Goal: Task Accomplishment & Management: Use online tool/utility

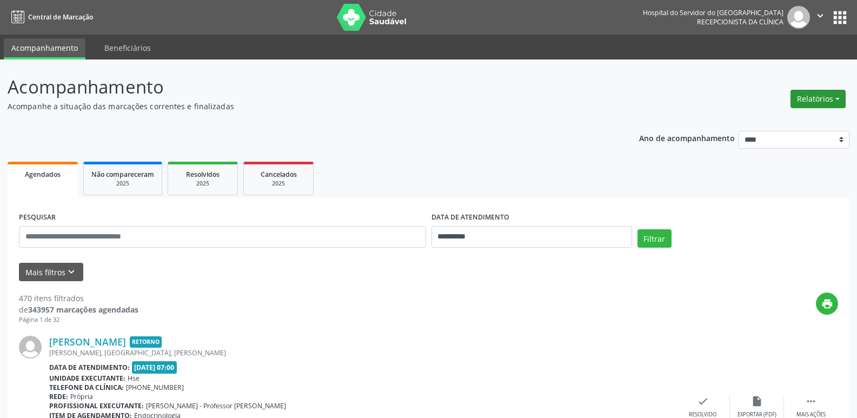
click at [815, 99] on button "Relatórios" at bounding box center [818, 99] width 55 height 18
click at [787, 120] on link "Agendamentos" at bounding box center [788, 122] width 116 height 15
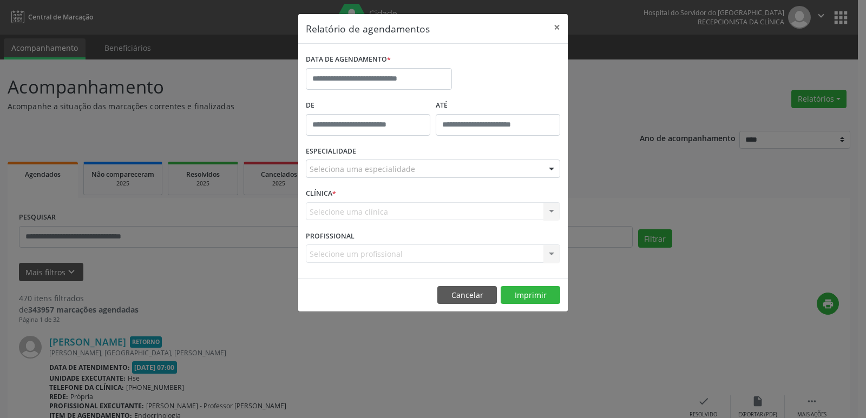
click at [412, 64] on div "DATA DE AGENDAMENTO *" at bounding box center [379, 59] width 146 height 17
click at [410, 77] on input "text" at bounding box center [379, 79] width 146 height 22
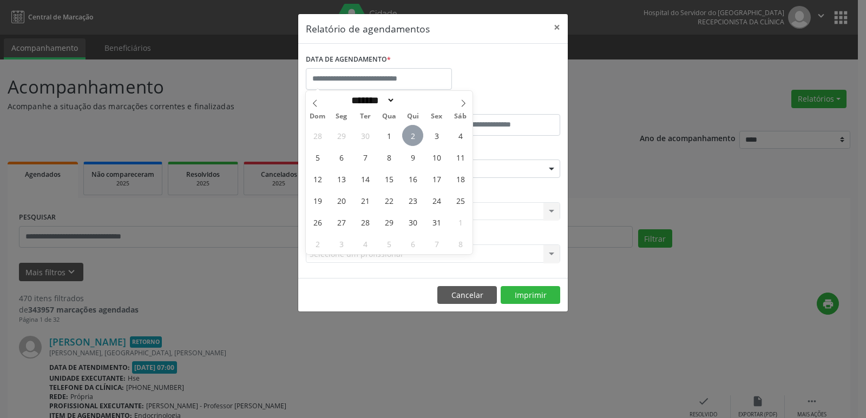
click at [409, 135] on span "2" at bounding box center [412, 135] width 21 height 21
type input "**********"
click at [411, 135] on span "2" at bounding box center [412, 135] width 21 height 21
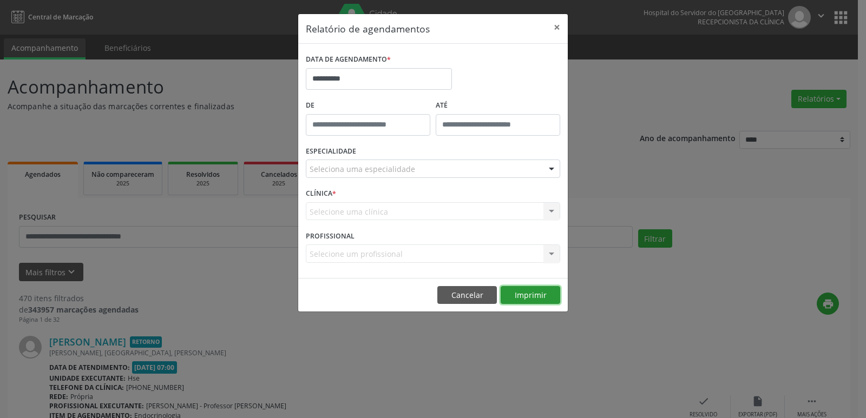
click at [533, 299] on button "Imprimir" at bounding box center [530, 295] width 60 height 18
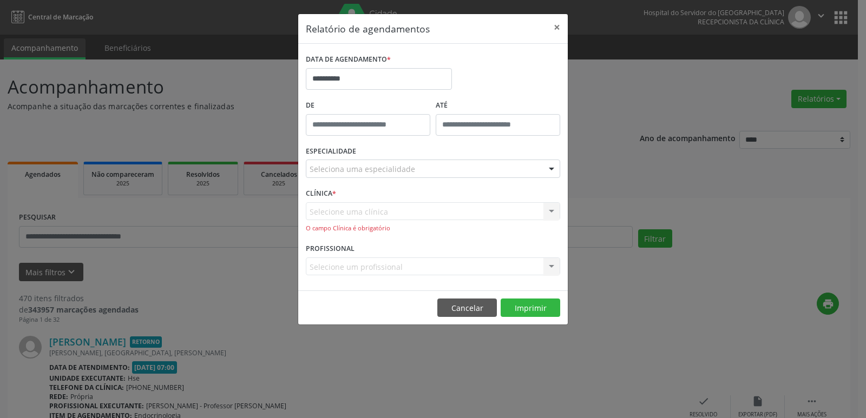
click at [431, 163] on div "Seleciona uma especialidade" at bounding box center [433, 169] width 254 height 18
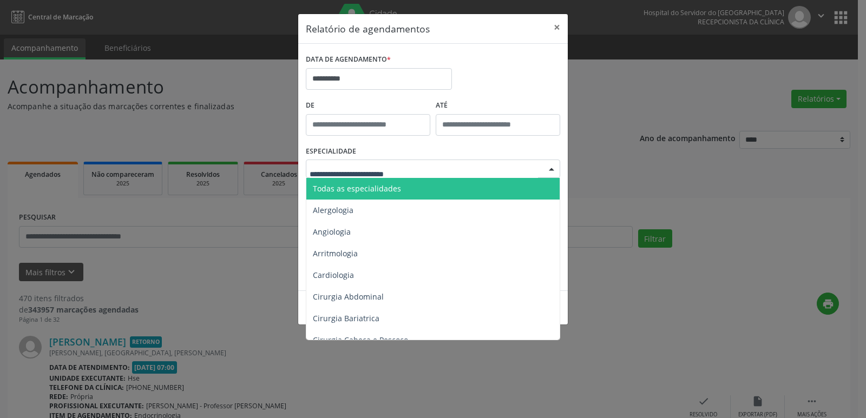
click at [431, 193] on span "Todas as especialidades" at bounding box center [433, 189] width 255 height 22
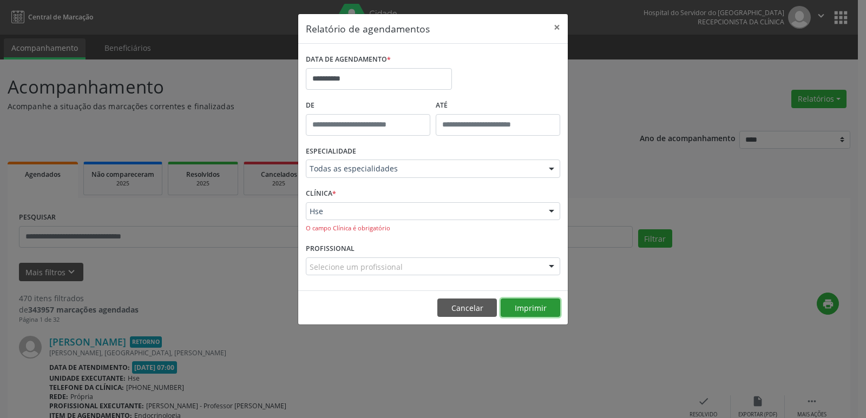
click at [523, 309] on button "Imprimir" at bounding box center [530, 308] width 60 height 18
